Goal: Find specific page/section: Find specific page/section

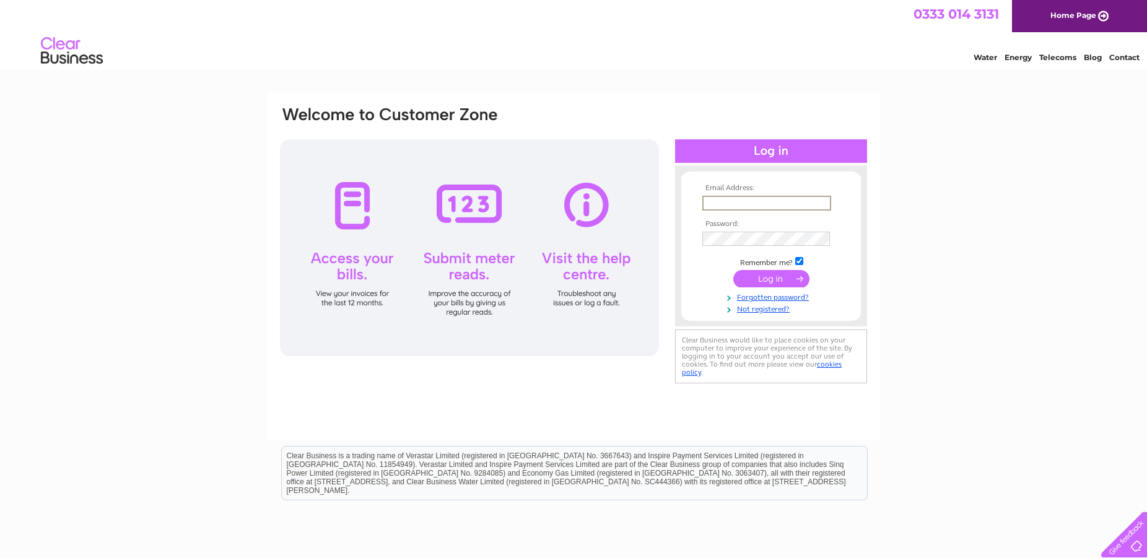
click at [805, 201] on input "text" at bounding box center [767, 203] width 129 height 15
type input "s"
type input "p"
type input "paularcher@strideon.co.uk"
click at [773, 281] on input "submit" at bounding box center [772, 278] width 76 height 17
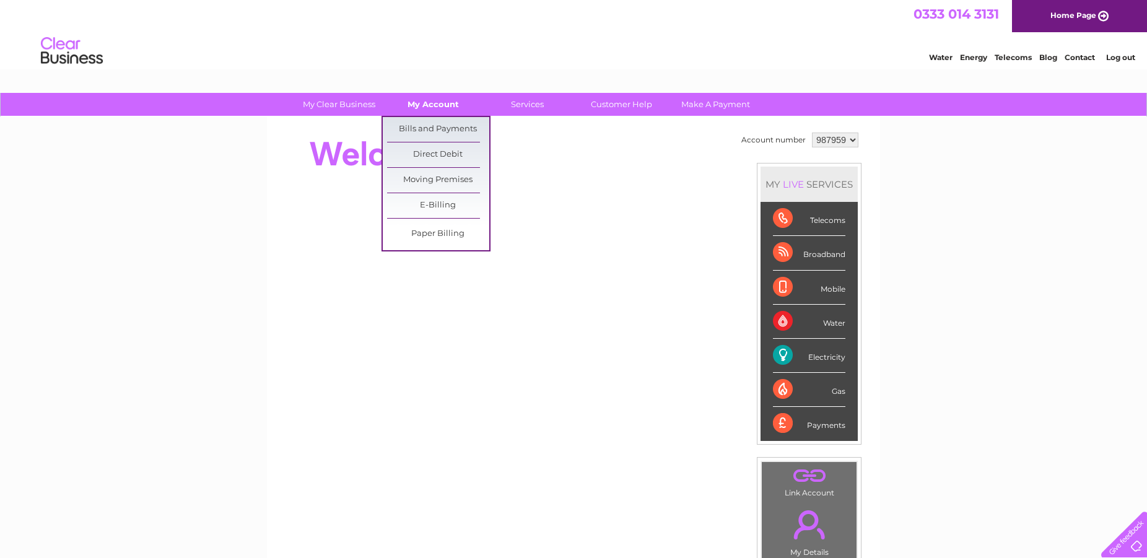
click at [431, 100] on link "My Account" at bounding box center [433, 104] width 102 height 23
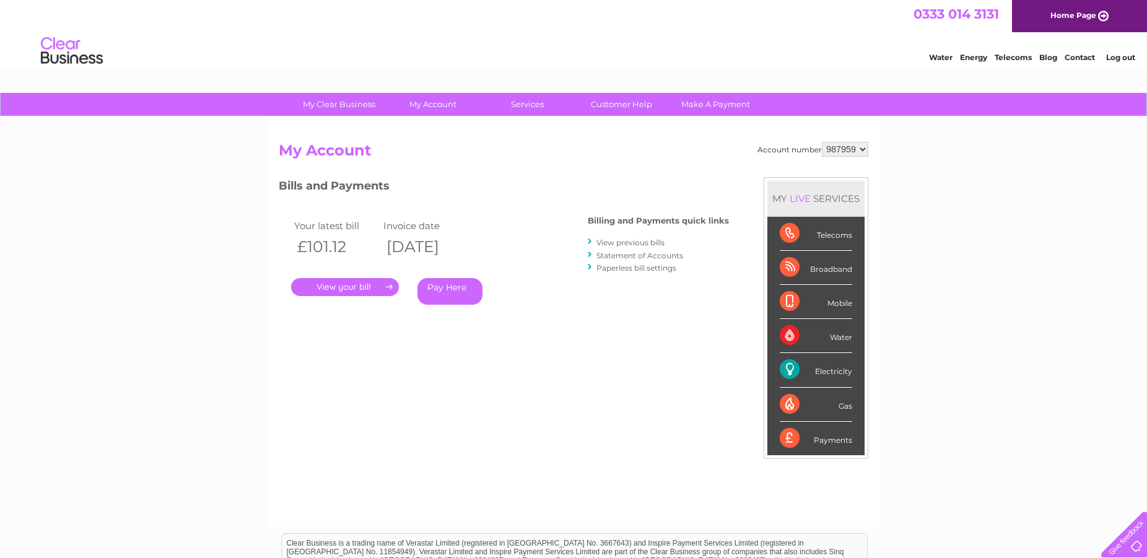
click at [337, 287] on link "." at bounding box center [345, 287] width 108 height 18
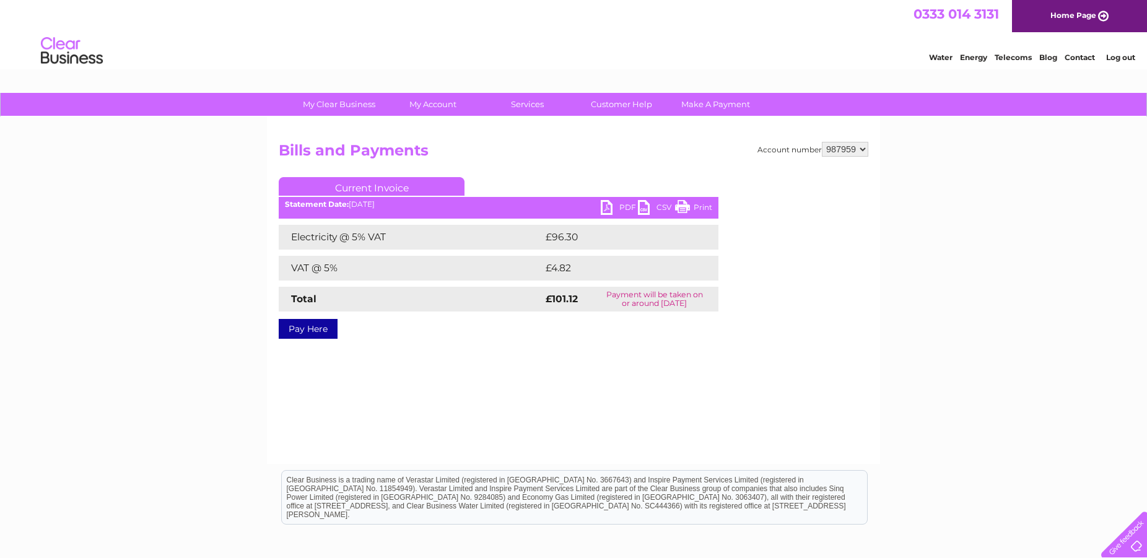
click at [603, 205] on link "PDF" at bounding box center [619, 209] width 37 height 18
